Goal: Information Seeking & Learning: Learn about a topic

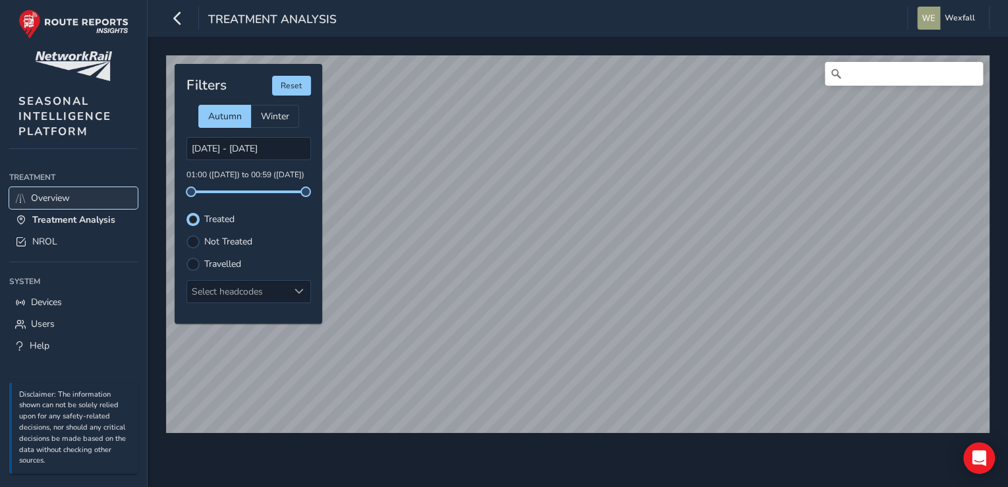
drag, startPoint x: 73, startPoint y: 200, endPoint x: 99, endPoint y: 200, distance: 25.7
click at [73, 200] on link "Overview" at bounding box center [73, 198] width 128 height 22
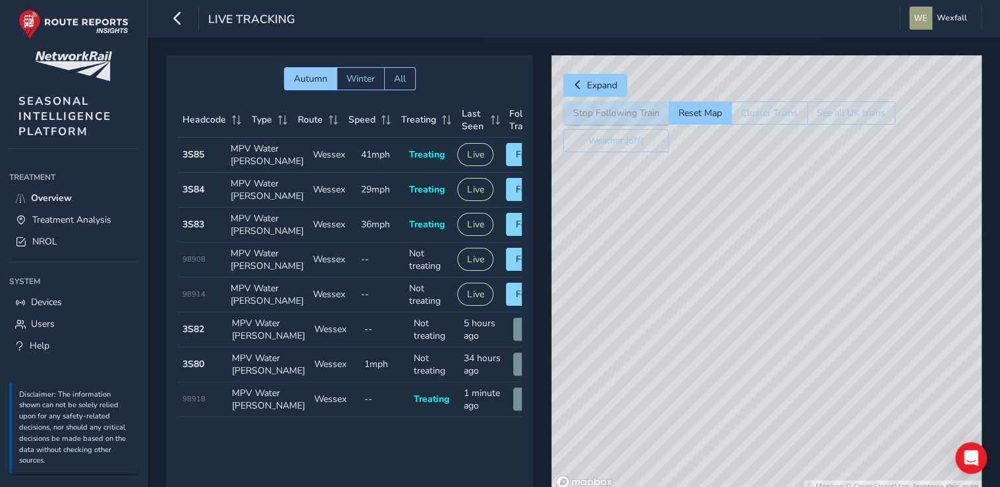
drag, startPoint x: 690, startPoint y: 242, endPoint x: 526, endPoint y: 269, distance: 166.1
click at [526, 269] on div "Autumn Winter All Headcode Type Route Speed Treating Last Seen Follow Train Hea…" at bounding box center [574, 283] width 816 height 457
drag, startPoint x: 700, startPoint y: 237, endPoint x: 640, endPoint y: 259, distance: 63.8
click at [640, 259] on div "© Mapbox © OpenStreetMap Improve this map" at bounding box center [766, 274] width 430 height 438
drag, startPoint x: 841, startPoint y: 277, endPoint x: 783, endPoint y: 327, distance: 77.1
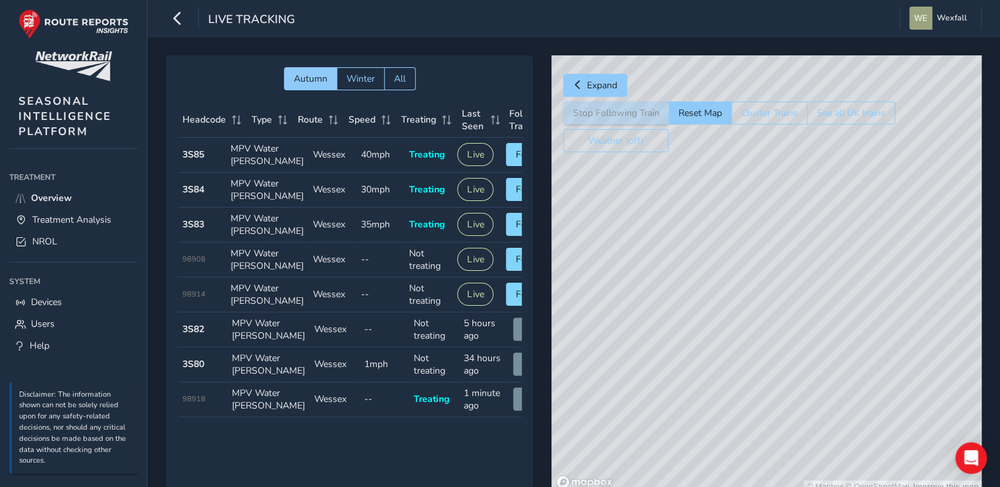
click at [783, 327] on div "© Mapbox © OpenStreetMap Improve this map" at bounding box center [766, 274] width 430 height 438
drag, startPoint x: 760, startPoint y: 256, endPoint x: 793, endPoint y: 298, distance: 53.5
click at [793, 298] on div "© Mapbox © OpenStreetMap Improve this map" at bounding box center [766, 274] width 430 height 438
drag, startPoint x: 740, startPoint y: 350, endPoint x: 785, endPoint y: 282, distance: 81.5
click at [785, 282] on div "© Mapbox © OpenStreetMap Improve this map" at bounding box center [766, 274] width 430 height 438
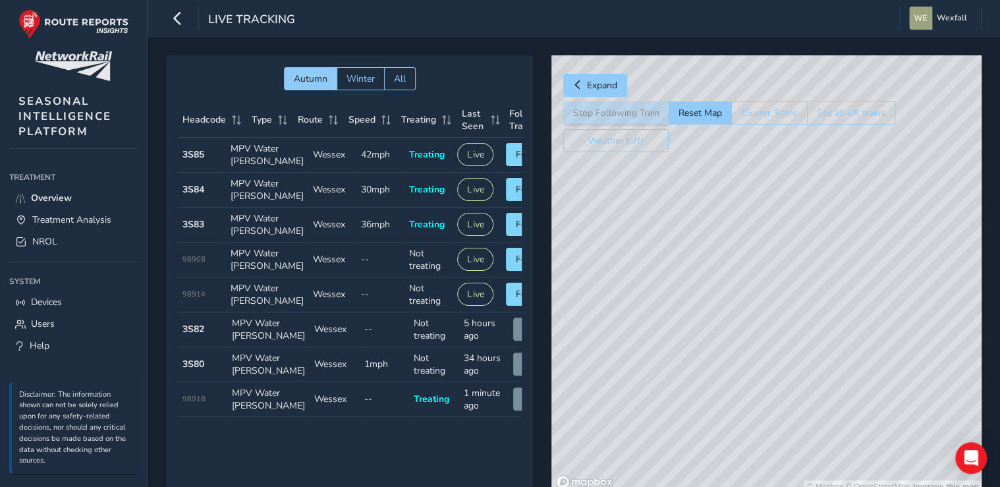
drag, startPoint x: 742, startPoint y: 321, endPoint x: 820, endPoint y: 282, distance: 87.5
click at [820, 282] on div "© Mapbox © OpenStreetMap Improve this map" at bounding box center [766, 274] width 430 height 438
drag, startPoint x: 708, startPoint y: 325, endPoint x: 748, endPoint y: 294, distance: 50.3
click at [748, 294] on div "© Mapbox © OpenStreetMap Improve this map" at bounding box center [766, 274] width 430 height 438
drag, startPoint x: 754, startPoint y: 216, endPoint x: 722, endPoint y: 235, distance: 36.9
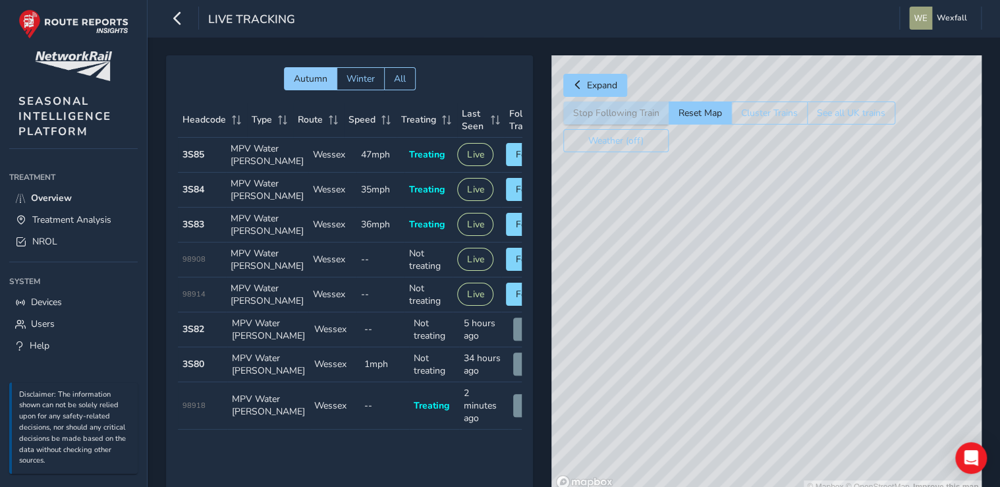
click at [722, 235] on div "© Mapbox © OpenStreetMap Improve this map" at bounding box center [766, 274] width 430 height 438
drag, startPoint x: 704, startPoint y: 393, endPoint x: 798, endPoint y: 116, distance: 292.3
click at [798, 116] on div "Expand Stop Following Train Reset Map Cluster Trains See all UK trains Weather …" at bounding box center [766, 274] width 430 height 438
drag, startPoint x: 690, startPoint y: 256, endPoint x: 870, endPoint y: 378, distance: 216.7
click at [870, 378] on div "© Mapbox © OpenStreetMap Improve this map" at bounding box center [766, 274] width 430 height 438
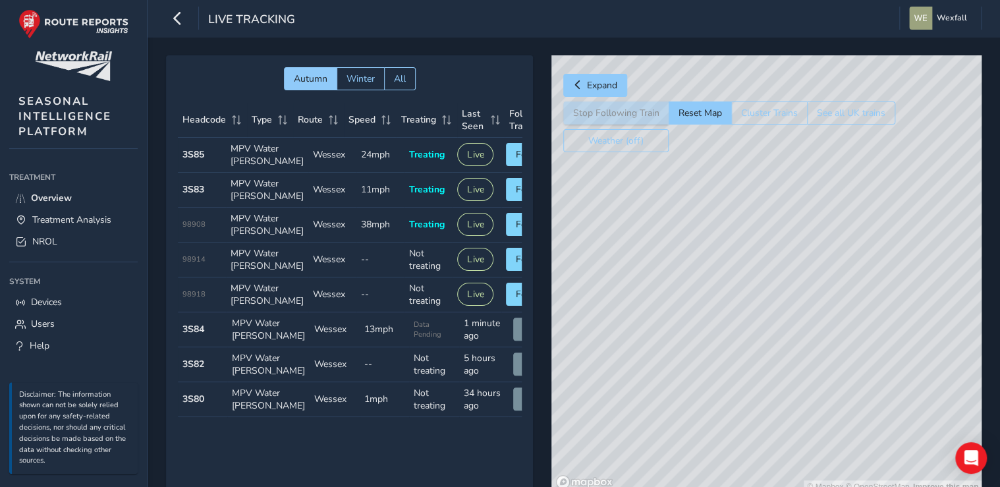
drag, startPoint x: 709, startPoint y: 301, endPoint x: 878, endPoint y: 382, distance: 187.1
click at [878, 382] on div "© Mapbox © OpenStreetMap Improve this map" at bounding box center [766, 274] width 430 height 438
drag, startPoint x: 723, startPoint y: 385, endPoint x: 773, endPoint y: 344, distance: 64.6
click at [773, 344] on div "© Mapbox © OpenStreetMap Improve this map" at bounding box center [766, 274] width 430 height 438
click at [53, 216] on span "Treatment Analysis" at bounding box center [71, 219] width 79 height 13
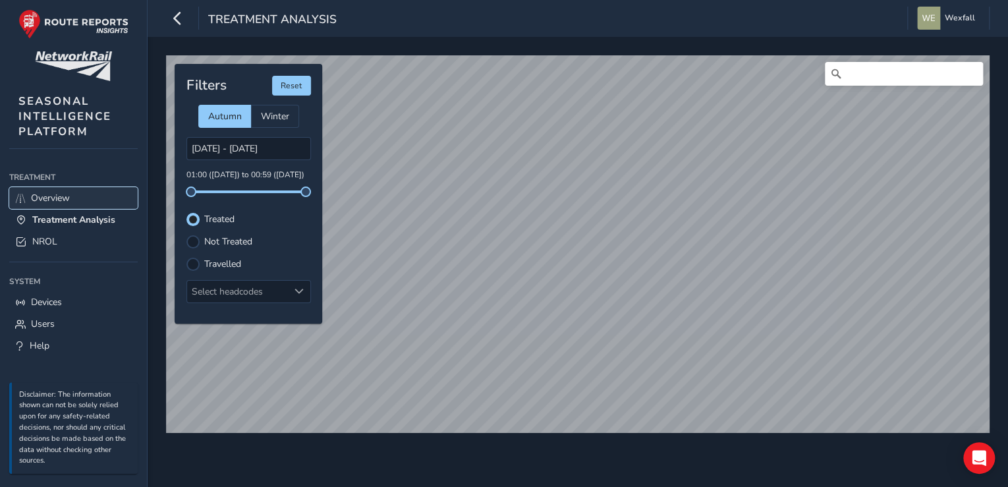
click at [63, 192] on span "Overview" at bounding box center [50, 198] width 39 height 13
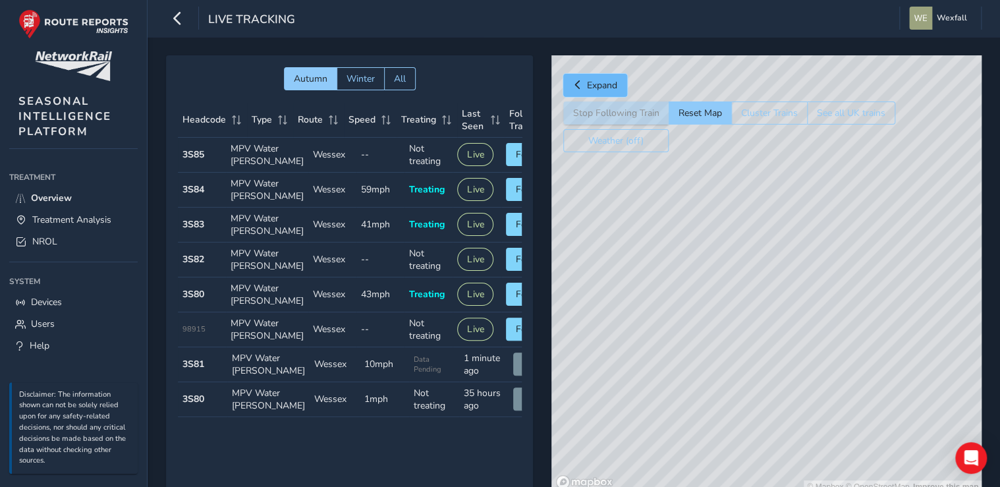
click at [572, 80] on button "Expand" at bounding box center [595, 85] width 64 height 23
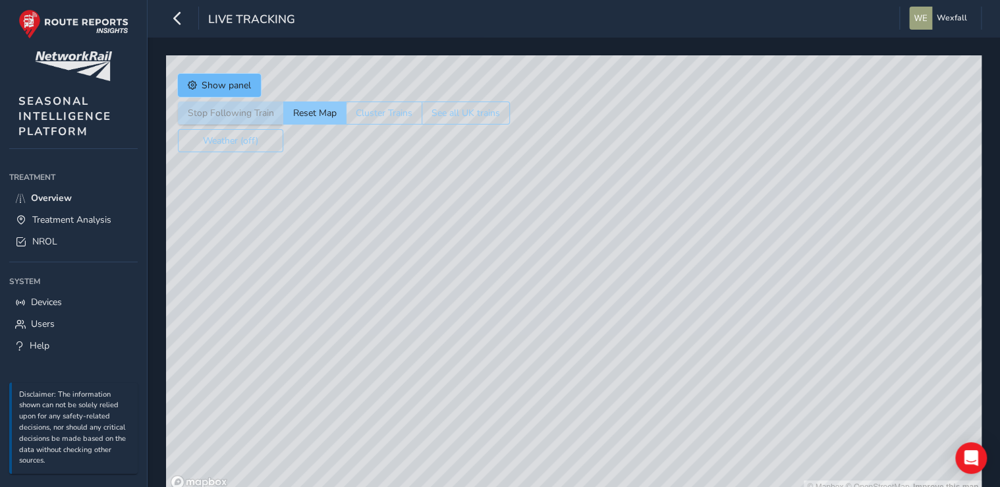
click at [198, 82] on button "Show panel" at bounding box center [219, 85] width 83 height 23
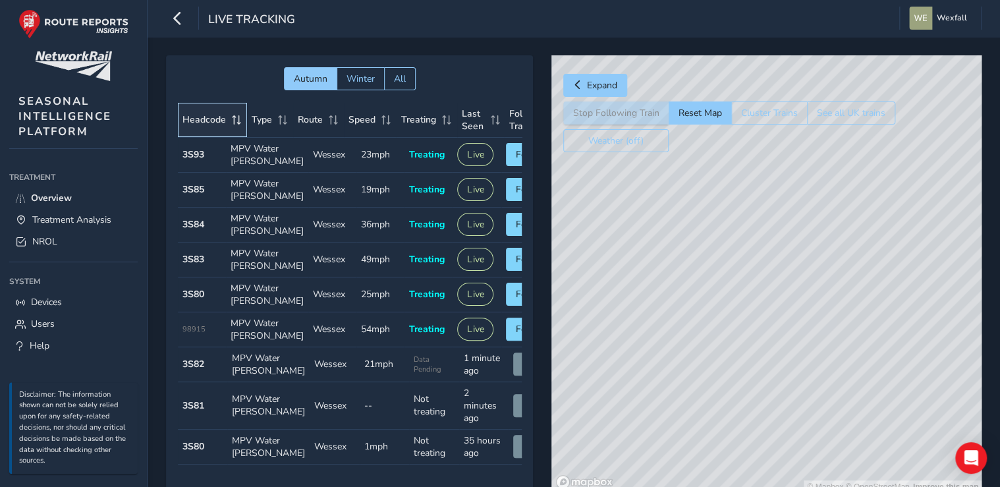
click at [213, 115] on span "Headcode" at bounding box center [203, 119] width 43 height 13
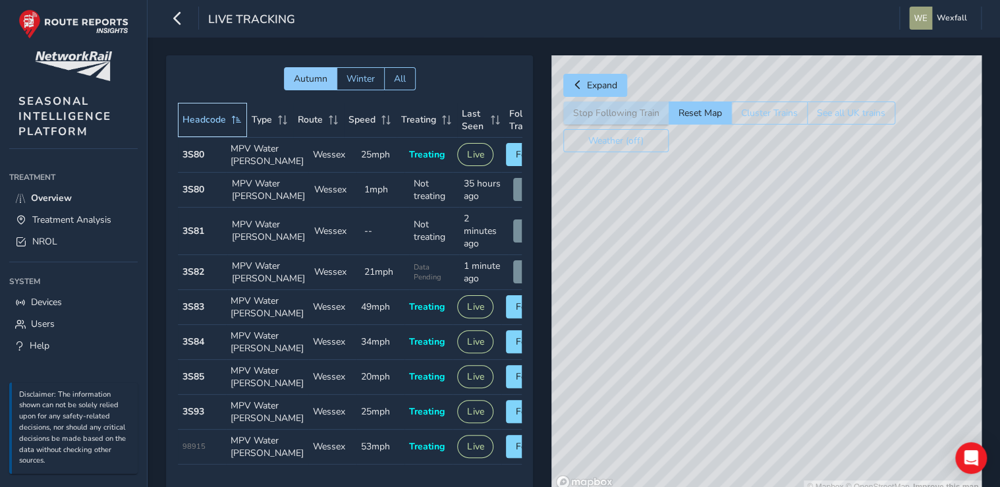
scroll to position [1, 0]
